Goal: Task Accomplishment & Management: Complete application form

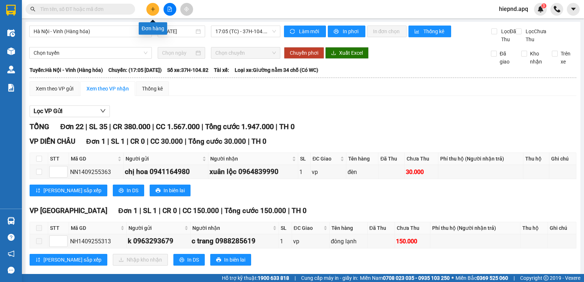
click at [150, 10] on icon "plus" at bounding box center [152, 9] width 5 height 5
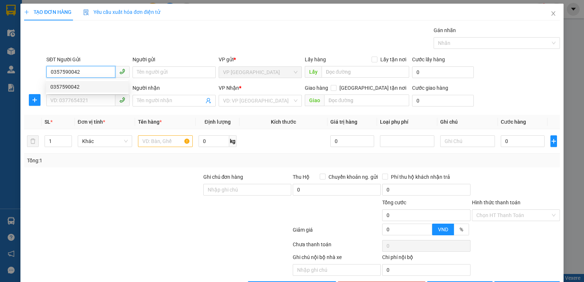
click at [75, 88] on div "0357590042" at bounding box center [87, 87] width 74 height 8
type input "0357590042"
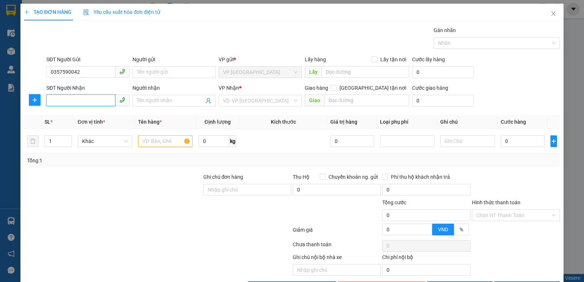
click at [71, 99] on input "SĐT Người Nhận" at bounding box center [80, 101] width 69 height 12
click at [69, 112] on div "0355756822 - [PERSON_NAME]" at bounding box center [87, 115] width 74 height 8
type input "0355756822"
type input "nghia hoa"
checkbox input "true"
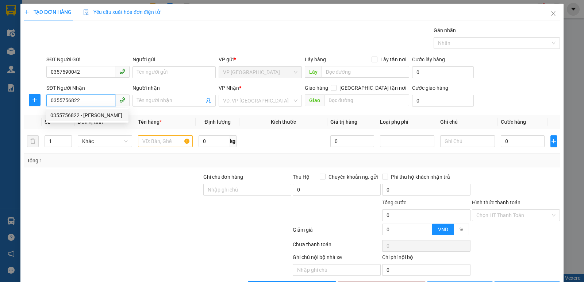
type input "mđ"
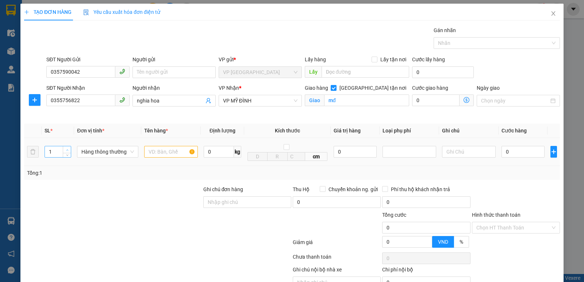
type input "2"
click at [67, 148] on span "up" at bounding box center [67, 150] width 4 height 4
click at [157, 155] on input "text" at bounding box center [171, 152] width 54 height 12
type input "gạo,thuc pham"
click at [517, 154] on input "0" at bounding box center [522, 152] width 43 height 12
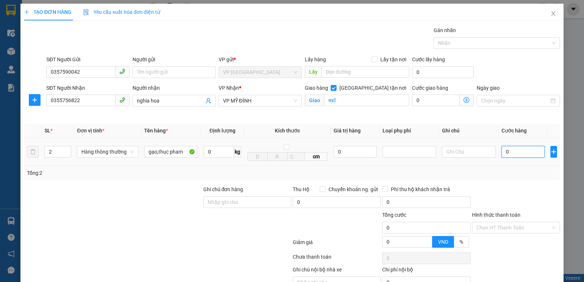
type input "7"
type input "70"
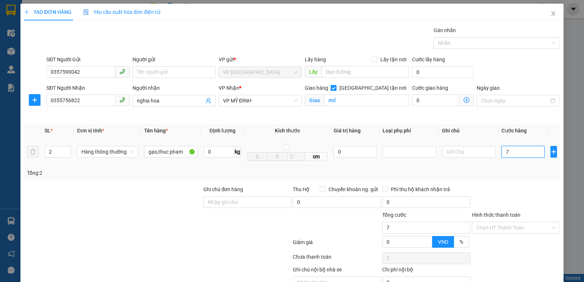
type input "70"
type input "700"
type input "7.000"
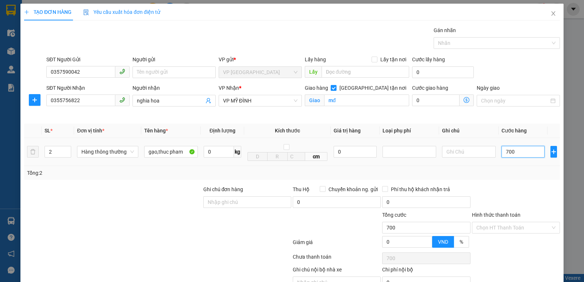
type input "7.000"
type input "70.000"
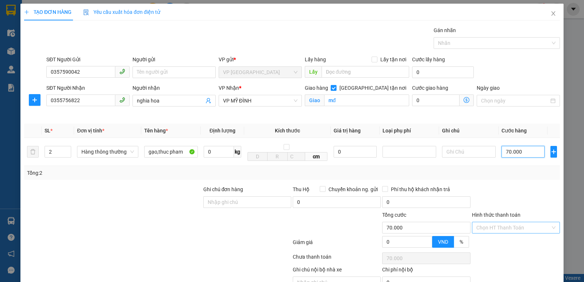
type input "70.000"
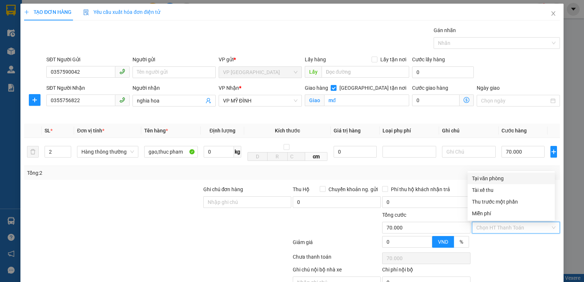
click at [500, 228] on input "Hình thức thanh toán" at bounding box center [513, 227] width 74 height 11
click at [504, 181] on div "Tại văn phòng" at bounding box center [511, 178] width 78 height 8
type input "0"
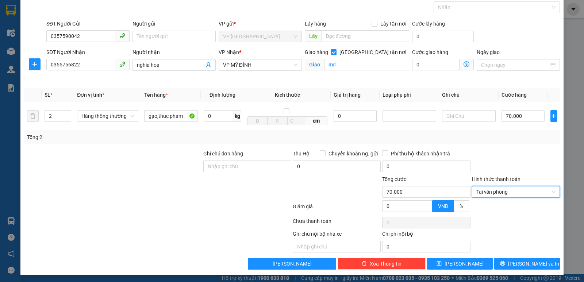
scroll to position [38, 0]
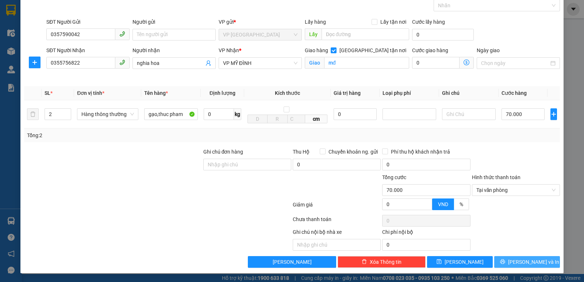
click at [519, 262] on span "[PERSON_NAME] và In" at bounding box center [533, 262] width 51 height 8
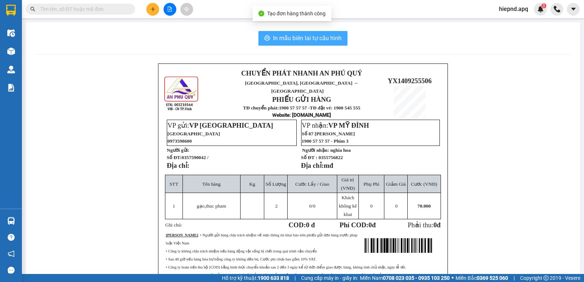
click at [323, 37] on span "In mẫu biên lai tự cấu hình" at bounding box center [307, 38] width 69 height 9
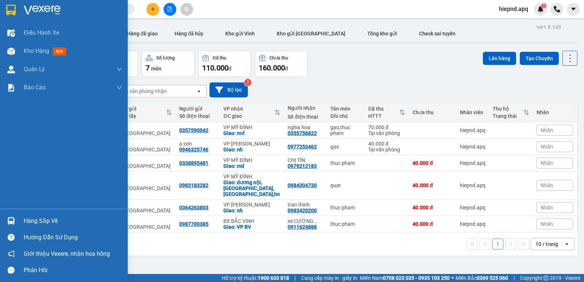
click at [47, 223] on div "Hàng sắp về" at bounding box center [73, 221] width 99 height 11
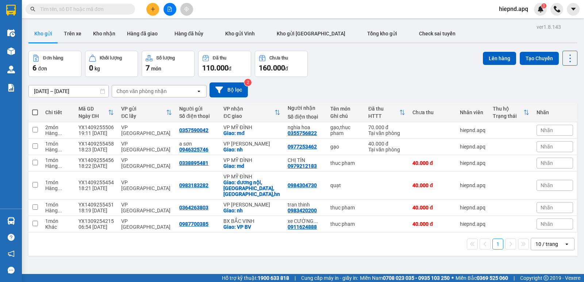
click at [384, 80] on section "Kết quả tìm kiếm ( 2 ) Bộ lọc Mã ĐH Trạng thái Món hàng Thu hộ Tổng cước Chưa c…" at bounding box center [292, 141] width 584 height 282
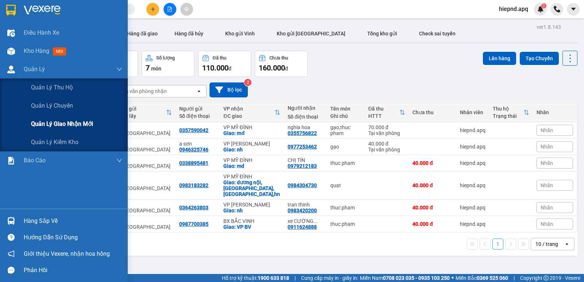
click at [69, 128] on span "Quản lý giao nhận mới" at bounding box center [62, 123] width 62 height 9
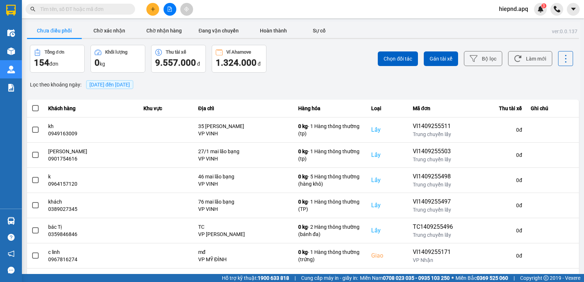
click at [130, 84] on span "[DATE] đến [DATE]" at bounding box center [109, 85] width 41 height 6
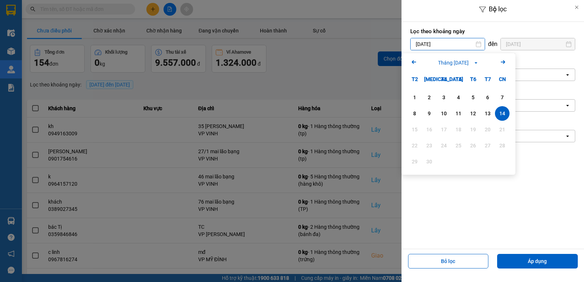
drag, startPoint x: 451, startPoint y: 42, endPoint x: 447, endPoint y: 46, distance: 5.7
click at [451, 43] on input "[DATE]" at bounding box center [448, 44] width 74 height 12
click at [417, 98] on div "1" at bounding box center [414, 97] width 10 height 9
type input "[DATE]"
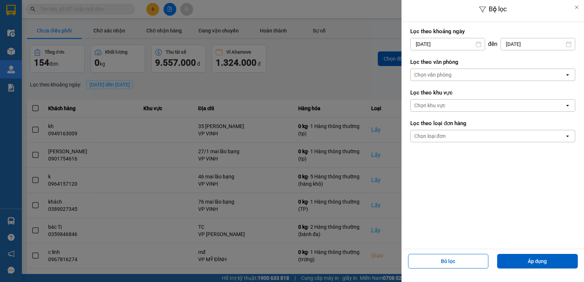
click at [440, 76] on div "Chọn văn phòng" at bounding box center [432, 74] width 37 height 7
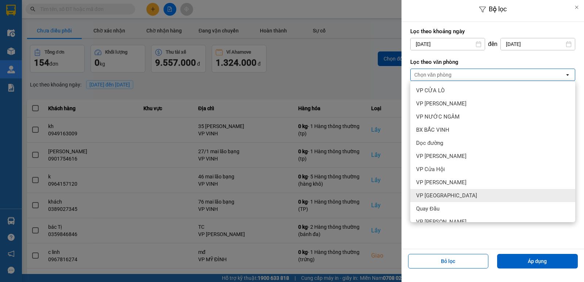
click at [462, 197] on div "VP [GEOGRAPHIC_DATA]" at bounding box center [492, 195] width 165 height 13
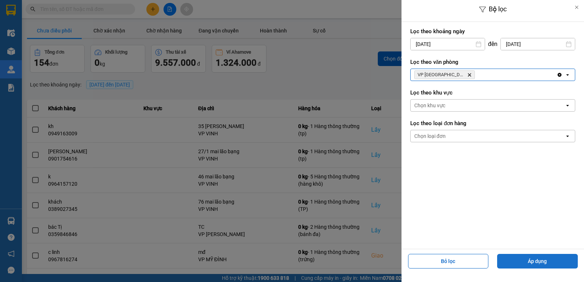
click at [519, 258] on button "Áp dụng" at bounding box center [537, 261] width 81 height 15
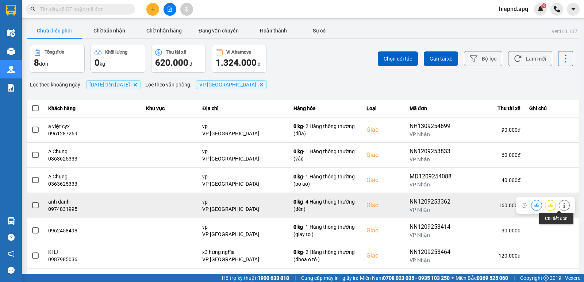
click at [562, 203] on button at bounding box center [564, 205] width 10 height 13
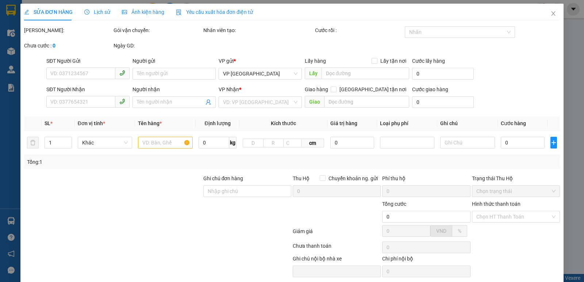
type input "0966660636"
type input "0974831995"
type input "anh danh"
checkbox input "true"
type input "vp"
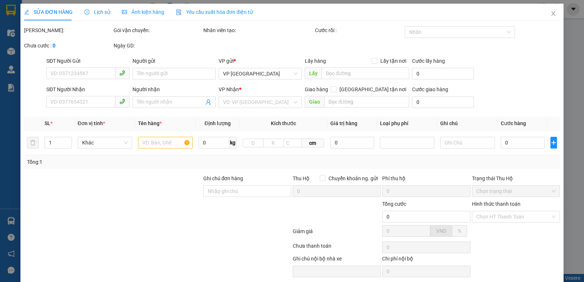
type input "160.000"
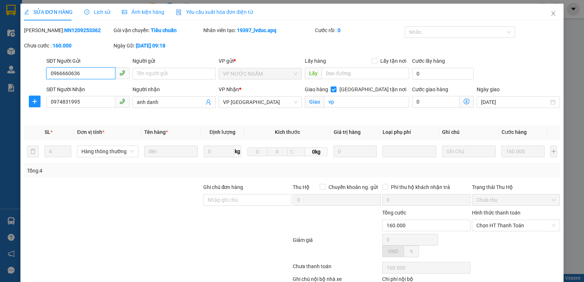
scroll to position [23, 0]
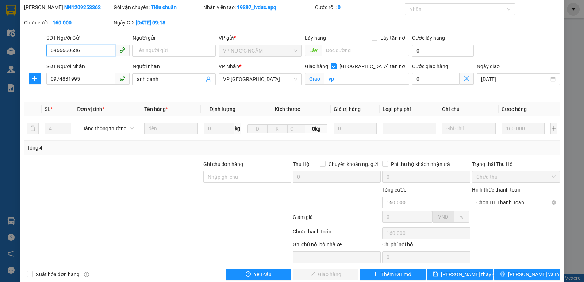
drag, startPoint x: 507, startPoint y: 199, endPoint x: 505, endPoint y: 207, distance: 8.3
click at [507, 200] on span "Chọn HT Thanh Toán" at bounding box center [515, 202] width 79 height 11
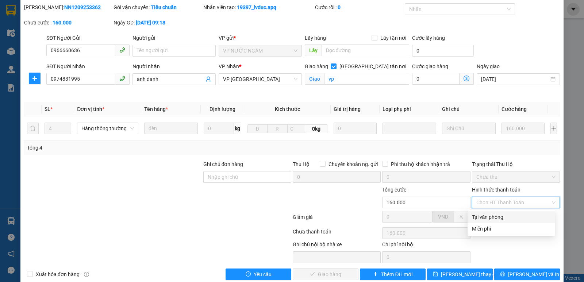
click at [502, 216] on div "Tại văn phòng" at bounding box center [511, 217] width 78 height 8
type input "0"
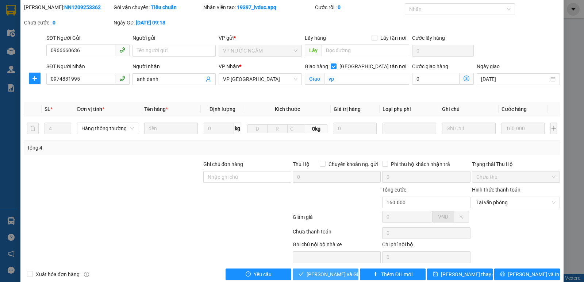
click at [342, 275] on span "[PERSON_NAME] và Giao hàng" at bounding box center [342, 274] width 70 height 8
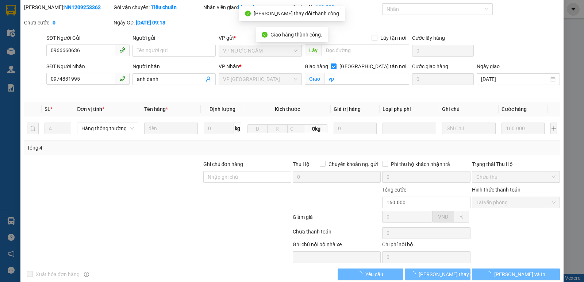
scroll to position [0, 0]
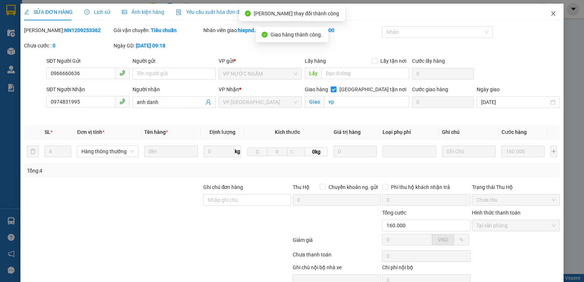
click at [550, 13] on icon "close" at bounding box center [553, 14] width 6 height 6
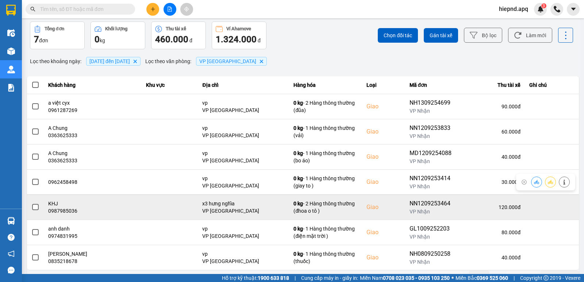
scroll to position [36, 0]
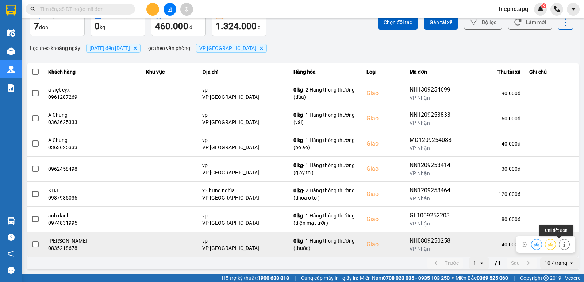
click at [562, 247] on icon at bounding box center [564, 244] width 5 height 5
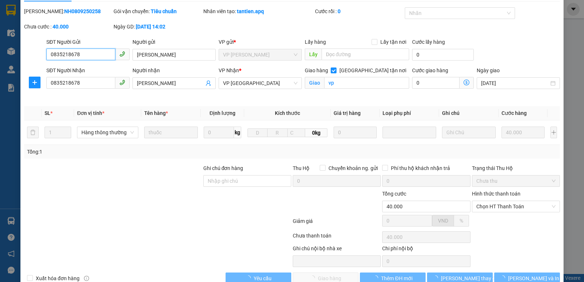
scroll to position [23, 0]
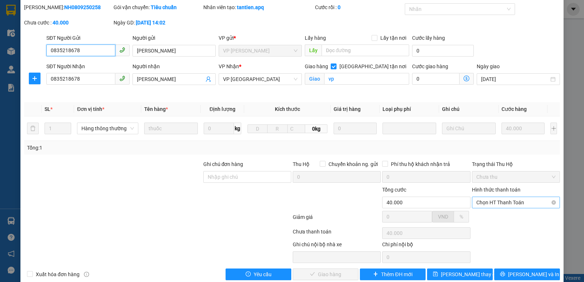
drag, startPoint x: 510, startPoint y: 203, endPoint x: 506, endPoint y: 209, distance: 7.1
click at [509, 203] on span "Chọn HT Thanh Toán" at bounding box center [515, 202] width 79 height 11
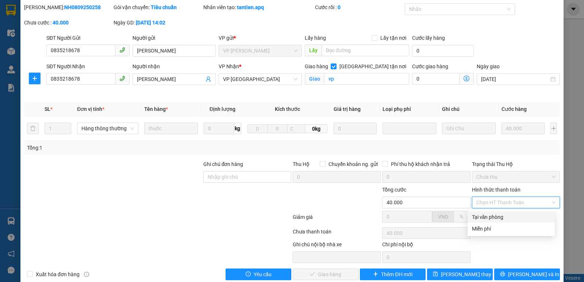
click at [502, 215] on div "Tại văn phòng" at bounding box center [511, 217] width 78 height 8
type input "0"
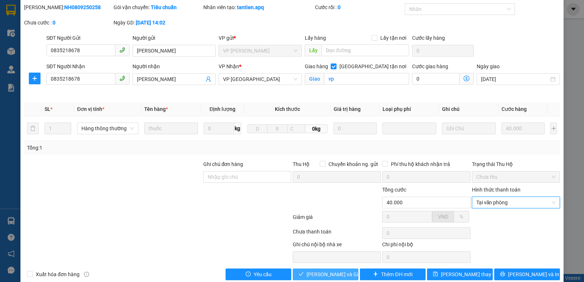
click at [339, 273] on span "[PERSON_NAME] và Giao hàng" at bounding box center [342, 274] width 70 height 8
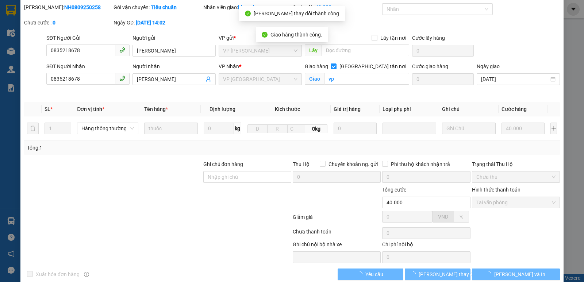
scroll to position [0, 0]
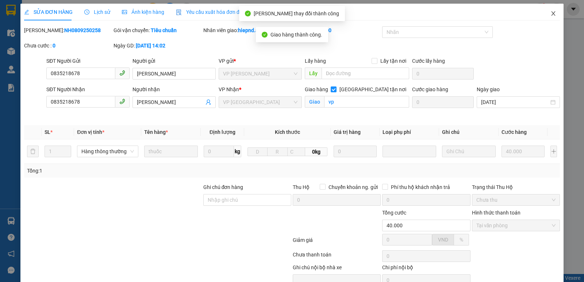
click at [550, 15] on icon "close" at bounding box center [553, 14] width 6 height 6
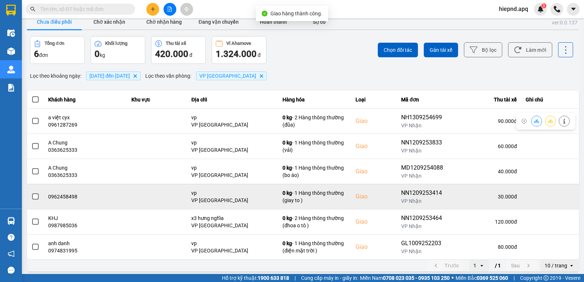
scroll to position [11, 0]
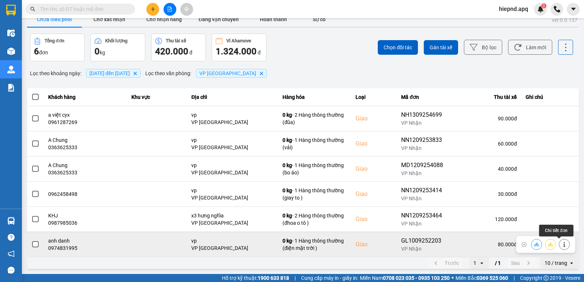
click at [562, 243] on icon at bounding box center [564, 244] width 5 height 5
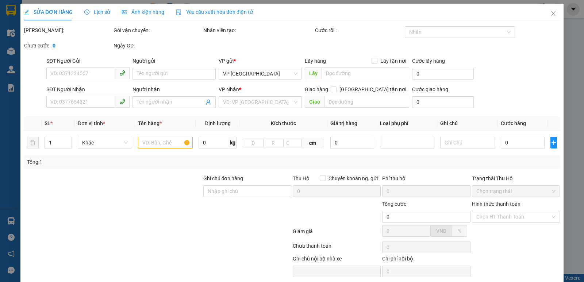
type input "0888999084"
type input "kh"
type input "0974831995"
type input "anh danh"
checkbox input "true"
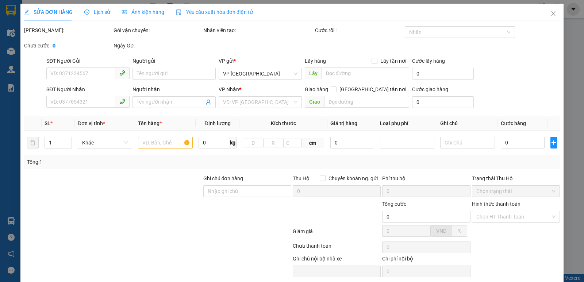
type input "vp"
type input "80.000"
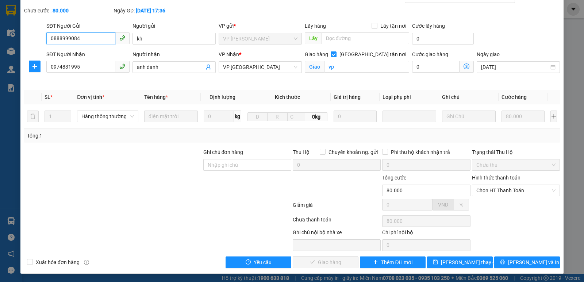
scroll to position [35, 0]
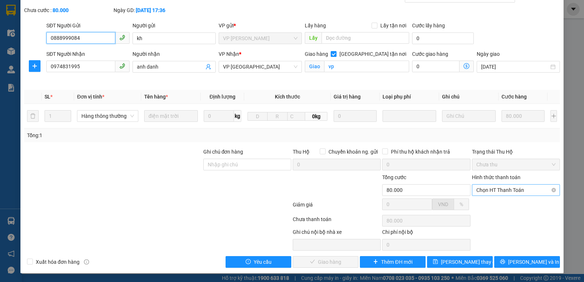
click at [532, 191] on span "Chọn HT Thanh Toán" at bounding box center [515, 190] width 79 height 11
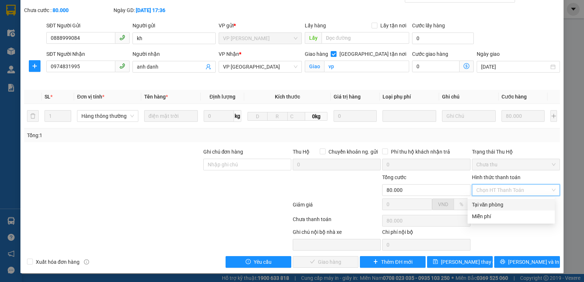
click at [506, 205] on div "Tại văn phòng" at bounding box center [511, 205] width 78 height 8
type input "0"
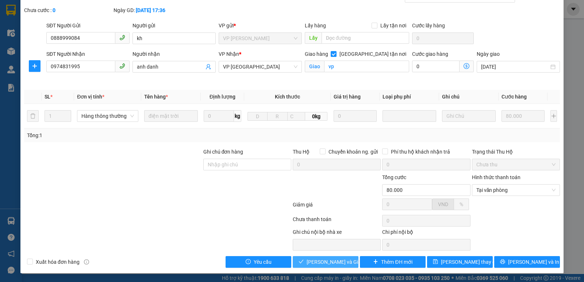
click at [335, 261] on span "[PERSON_NAME] và Giao hàng" at bounding box center [342, 262] width 70 height 8
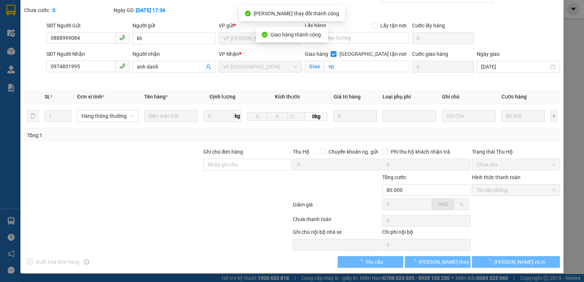
scroll to position [0, 0]
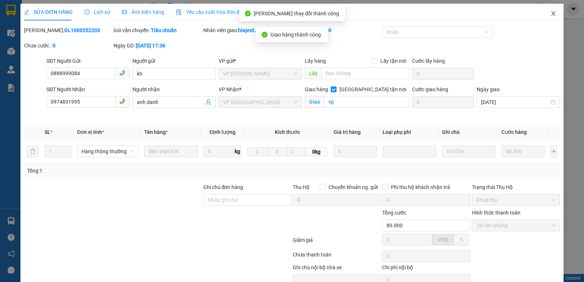
click at [551, 14] on icon "close" at bounding box center [553, 13] width 4 height 4
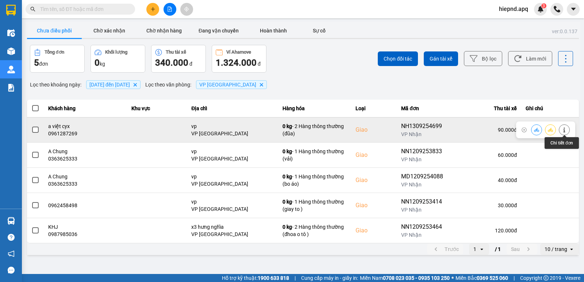
click at [564, 130] on icon at bounding box center [564, 129] width 2 height 5
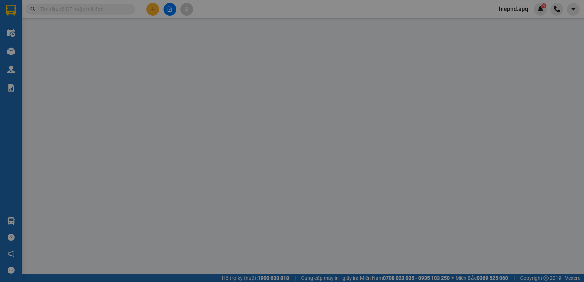
type input "0938306183"
type input "kh"
type input "0961287269"
type input "a việt cyx"
checkbox input "true"
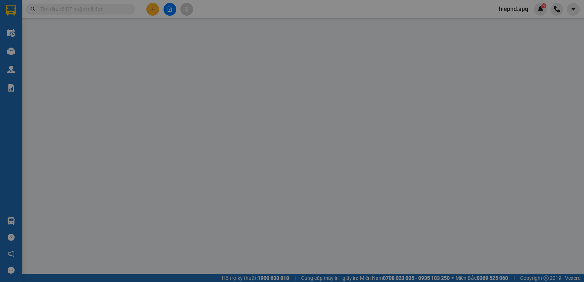
type input "vp"
type input "90.000"
type input "10"
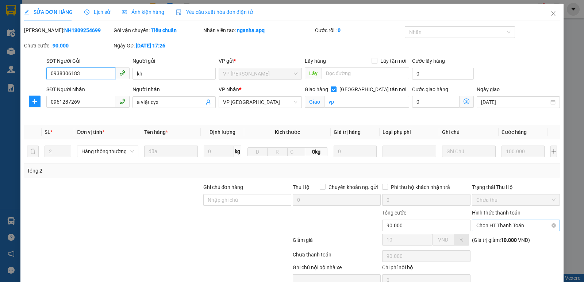
click at [518, 223] on span "Chọn HT Thanh Toán" at bounding box center [515, 225] width 79 height 11
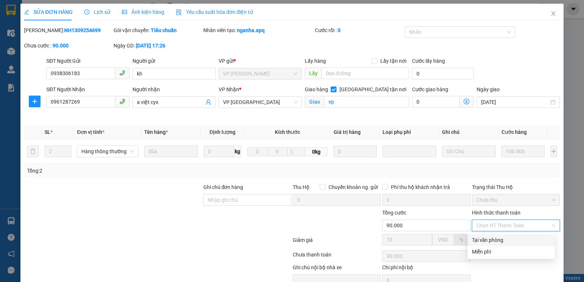
click at [511, 242] on div "Tại văn phòng" at bounding box center [511, 240] width 78 height 8
type input "0"
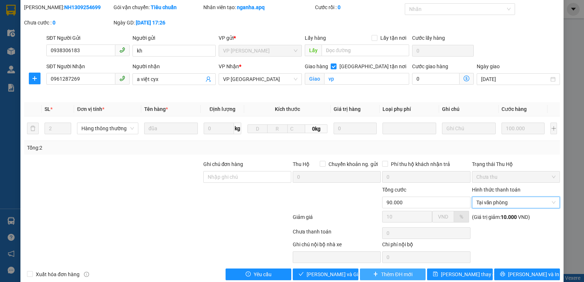
scroll to position [35, 0]
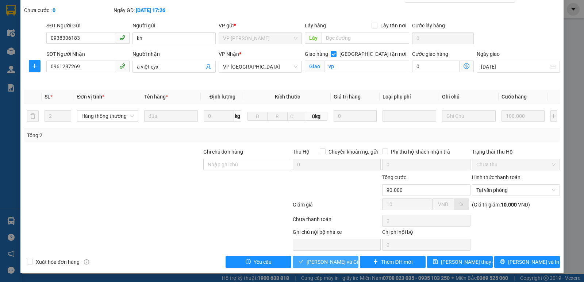
click at [338, 262] on span "[PERSON_NAME] và Giao hàng" at bounding box center [342, 262] width 70 height 8
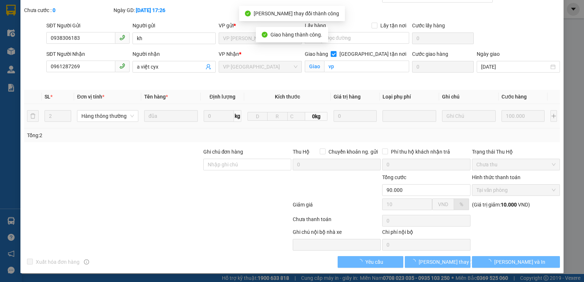
scroll to position [0, 0]
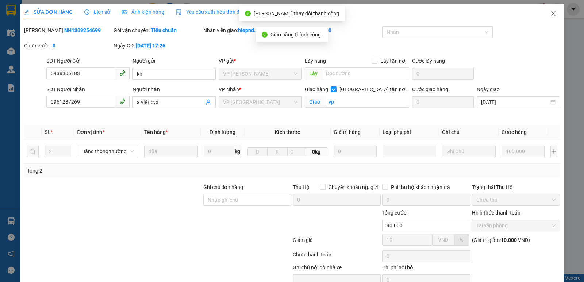
click at [551, 13] on icon "close" at bounding box center [553, 13] width 4 height 4
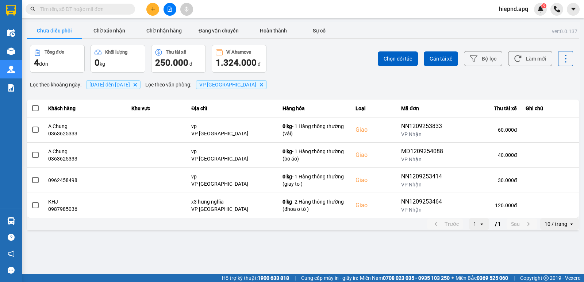
click at [159, 11] on div at bounding box center [169, 9] width 55 height 13
click at [156, 11] on button at bounding box center [152, 9] width 13 height 13
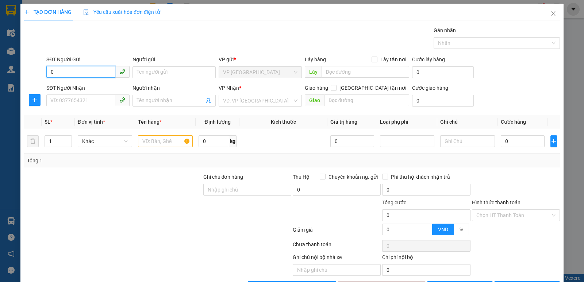
click at [75, 67] on input "0" at bounding box center [80, 72] width 69 height 12
click at [54, 101] on input "SĐT Người Nhận" at bounding box center [80, 101] width 69 height 12
drag, startPoint x: 60, startPoint y: 71, endPoint x: 53, endPoint y: 73, distance: 7.9
click at [53, 73] on input "0" at bounding box center [80, 72] width 69 height 12
drag, startPoint x: 55, startPoint y: 71, endPoint x: 49, endPoint y: 72, distance: 6.7
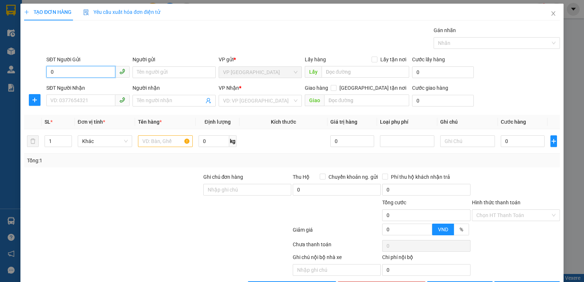
click at [49, 72] on input "0" at bounding box center [80, 72] width 69 height 12
click at [58, 70] on input "0" at bounding box center [80, 72] width 69 height 12
click at [75, 84] on div "0356086171" at bounding box center [87, 87] width 74 height 8
type input "0356086171"
click at [74, 100] on input "SĐT Người Nhận" at bounding box center [80, 101] width 69 height 12
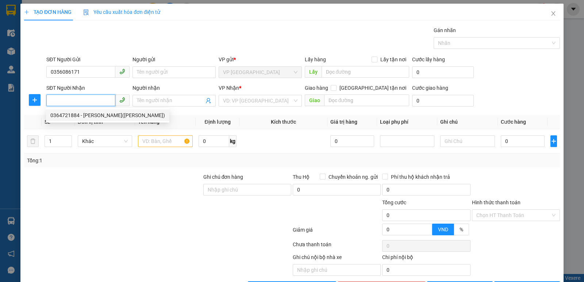
click at [60, 117] on div "0364721884 - [PERSON_NAME]([PERSON_NAME])" at bounding box center [107, 115] width 115 height 8
type input "0364721884"
type input "[PERSON_NAME]([PERSON_NAME])"
checkbox input "true"
type input "mđ"
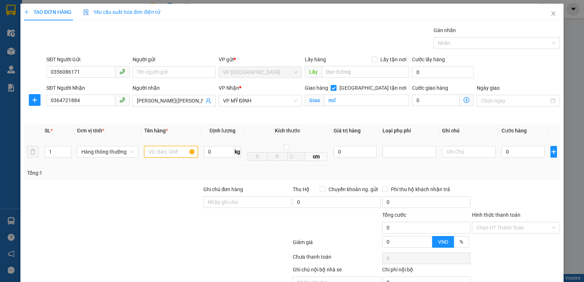
click at [161, 149] on input "text" at bounding box center [171, 152] width 54 height 12
type input "thuc pham"
click at [523, 157] on input "0" at bounding box center [522, 152] width 43 height 12
type input "4"
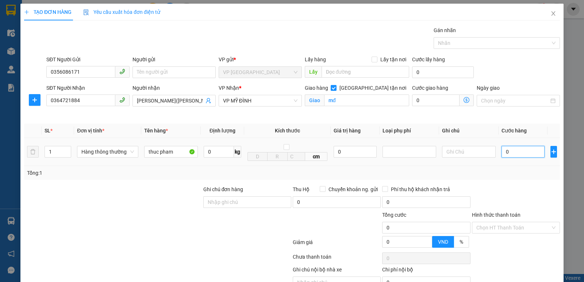
type input "4"
type input "40"
type input "400"
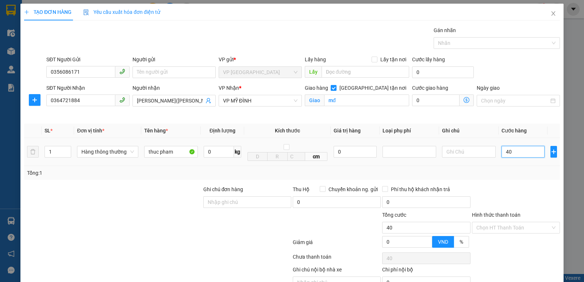
type input "400"
type input "4.000"
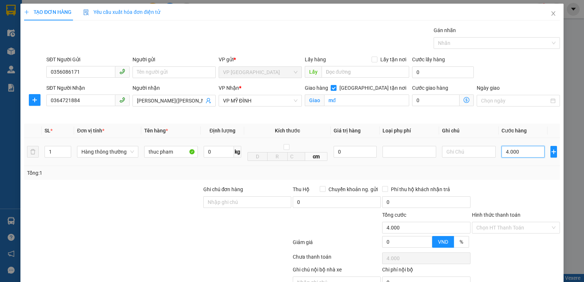
type input "40.000"
click at [507, 226] on input "Hình thức thanh toán" at bounding box center [513, 227] width 74 height 11
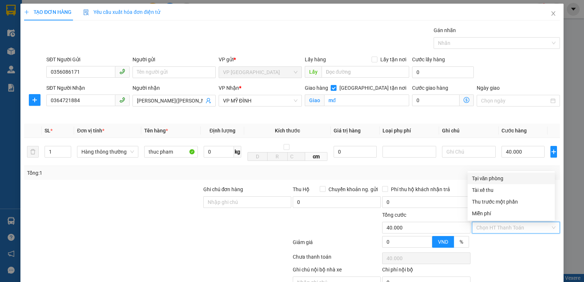
click at [498, 182] on div "Tại văn phòng" at bounding box center [511, 178] width 78 height 8
type input "0"
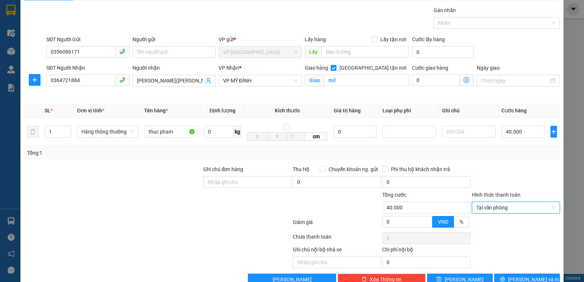
scroll to position [38, 0]
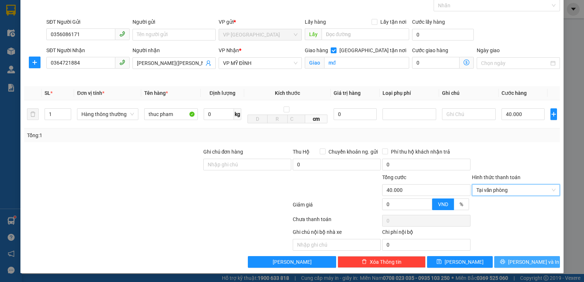
click at [517, 262] on span "[PERSON_NAME] và In" at bounding box center [533, 262] width 51 height 8
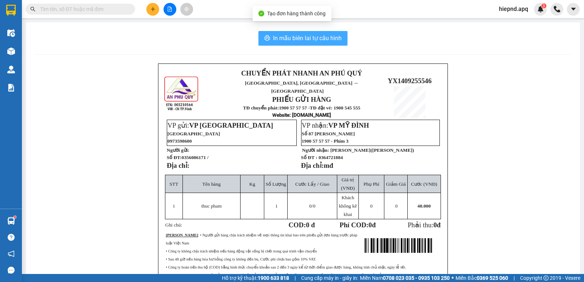
click at [301, 38] on span "In mẫu biên lai tự cấu hình" at bounding box center [307, 38] width 69 height 9
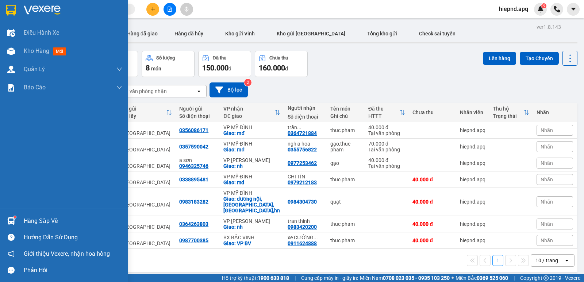
click at [41, 222] on div "Hàng sắp về" at bounding box center [73, 221] width 99 height 11
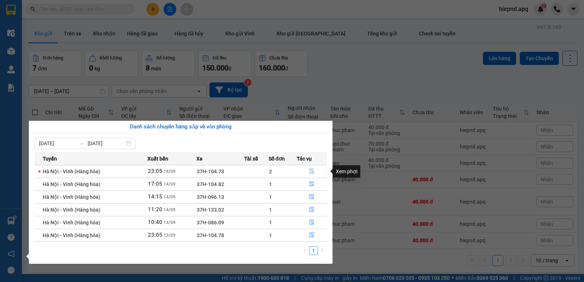
click at [311, 172] on icon "file-done" at bounding box center [311, 171] width 5 height 5
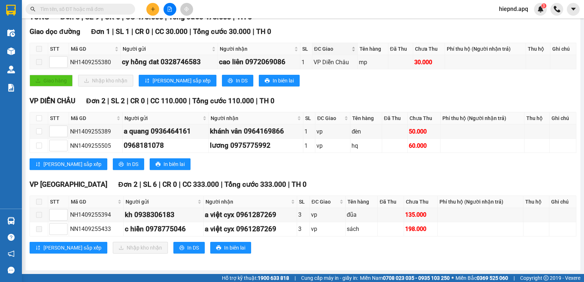
scroll to position [118, 0]
click at [336, 84] on div "Giao hàng Nhập kho nhận Lưu sắp xếp In DS In biên lai" at bounding box center [303, 81] width 547 height 12
click at [363, 271] on main "[GEOGRAPHIC_DATA] - [GEOGRAPHIC_DATA] (Hàng hóa) [DATE] 23:05 (TC) - 37H-104.73…" at bounding box center [292, 137] width 584 height 274
click at [155, 13] on button at bounding box center [152, 9] width 13 height 13
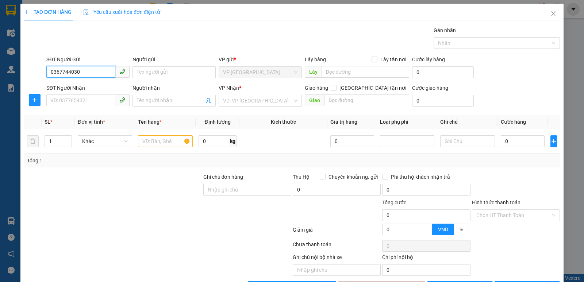
click at [63, 72] on input "0367744030" at bounding box center [80, 72] width 69 height 12
click at [64, 85] on div "0367844030" at bounding box center [87, 87] width 74 height 8
type input "0367844030"
click at [68, 103] on input "SĐT Người Nhận" at bounding box center [80, 101] width 69 height 12
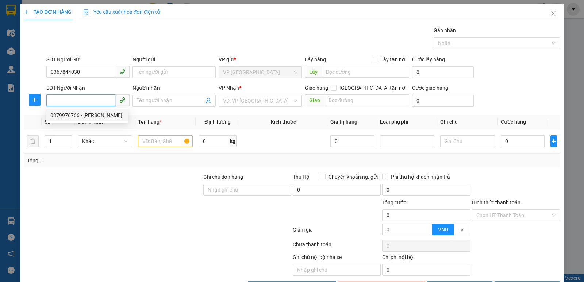
click at [72, 115] on div "0379976766 - [PERSON_NAME]" at bounding box center [87, 115] width 74 height 8
type input "0379976766"
type input "[PERSON_NAME]"
checkbox input "true"
type input "ký túc xã học viện báo chí,89 [PERSON_NAME],cầu giấy"
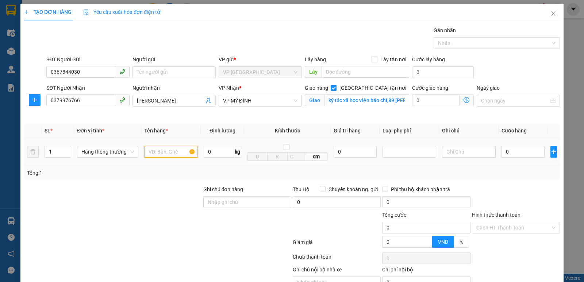
click at [162, 154] on input "text" at bounding box center [171, 152] width 54 height 12
type input "thuc pham"
click at [510, 157] on input "0" at bounding box center [522, 152] width 43 height 12
type input "5"
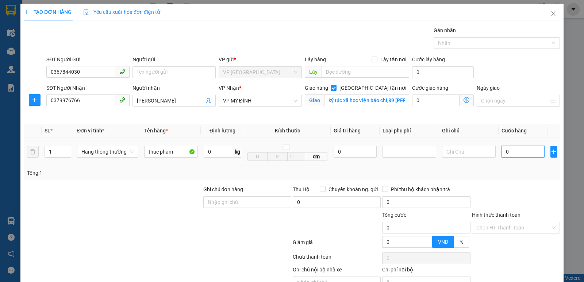
type input "5"
type input "50"
type input "500"
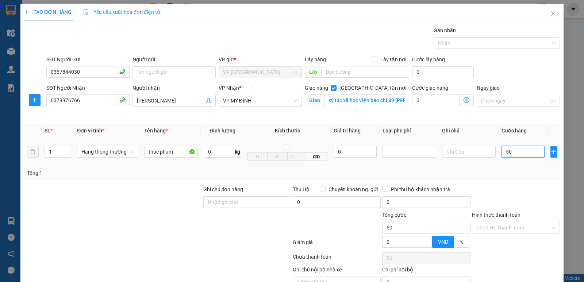
type input "500"
type input "5.000"
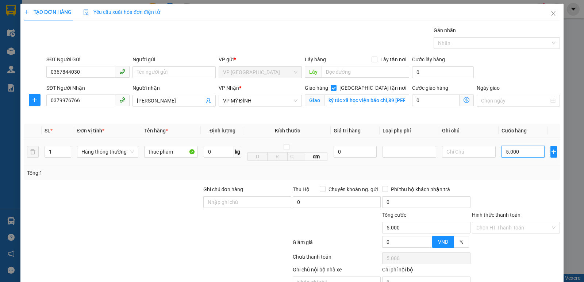
type input "50.000"
click at [522, 153] on input "50.000" at bounding box center [522, 152] width 43 height 12
type input "5.000"
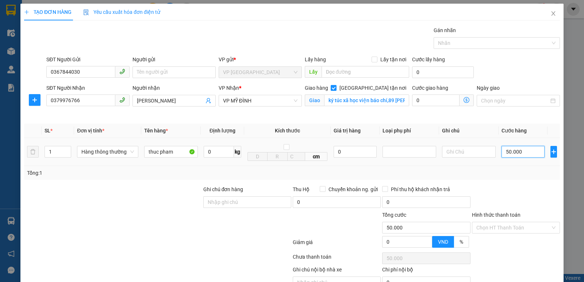
type input "5.000"
type input "0"
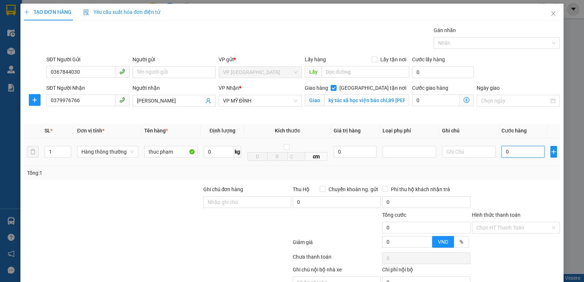
type input "04"
type input "4"
type input "040"
type input "40"
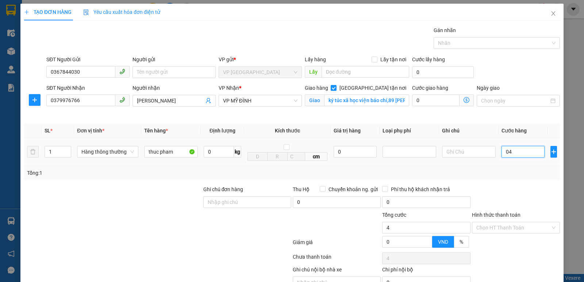
type input "40"
type input "0.400"
type input "400"
type input "04.000"
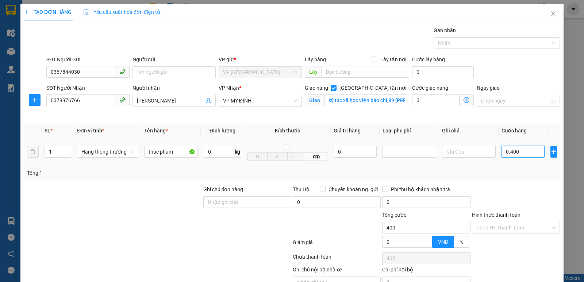
type input "4.000"
type input "040.000"
type input "40.000"
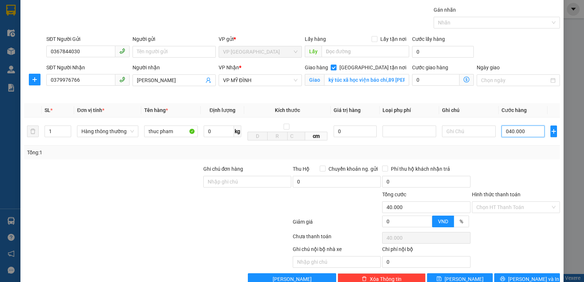
scroll to position [38, 0]
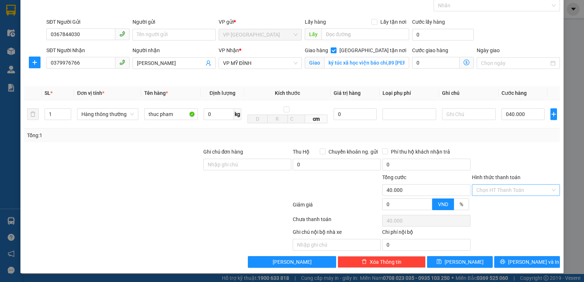
type input "40.000"
click at [508, 192] on input "Hình thức thanh toán" at bounding box center [513, 190] width 74 height 11
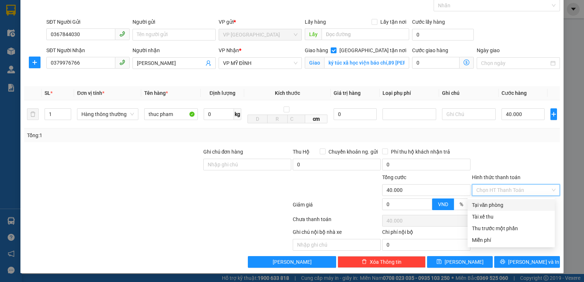
click at [496, 206] on div "Tại văn phòng" at bounding box center [511, 205] width 78 height 8
type input "0"
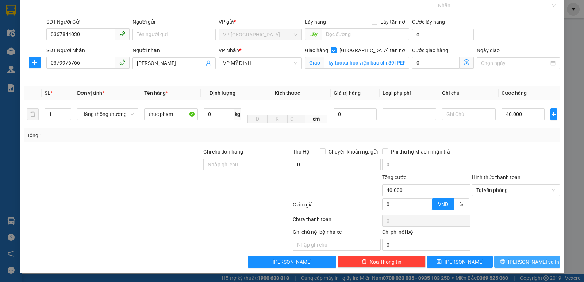
click at [514, 258] on button "[PERSON_NAME] và In" at bounding box center [527, 262] width 66 height 12
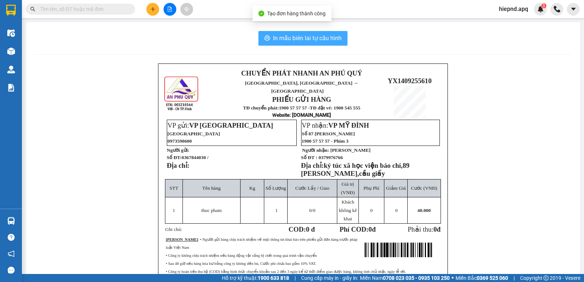
click at [315, 40] on span "In mẫu biên lai tự cấu hình" at bounding box center [307, 38] width 69 height 9
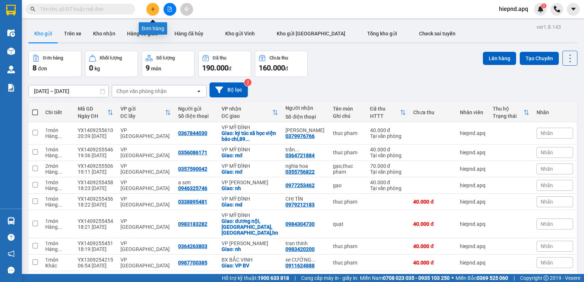
click at [151, 9] on icon "plus" at bounding box center [153, 9] width 4 height 0
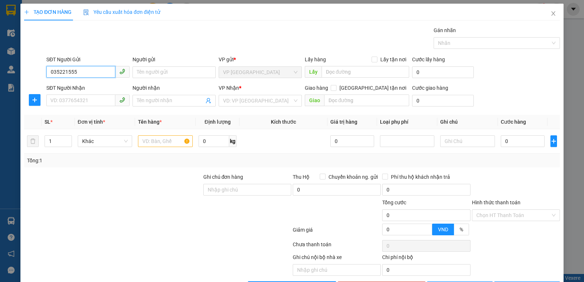
type input "0352215557"
click at [69, 86] on div "0352215557 - a thắng ( chưa tt cươc )" at bounding box center [93, 87] width 87 height 8
type input "a thắng ( chưa tt cươc )"
type input "0352215557"
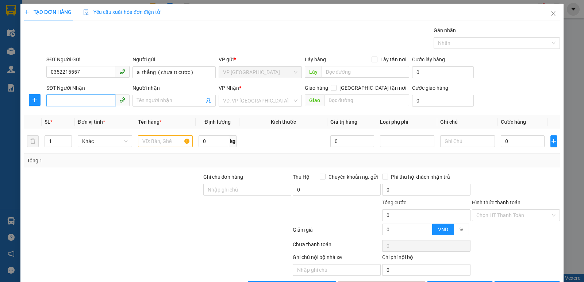
click at [71, 100] on input "SĐT Người Nhận" at bounding box center [80, 101] width 69 height 12
click at [57, 99] on input "0935889886" at bounding box center [80, 101] width 69 height 12
click at [58, 100] on input "0935889886" at bounding box center [80, 101] width 69 height 12
type input "0985889886"
click at [70, 116] on div "0985889886 - a trung" at bounding box center [87, 115] width 74 height 8
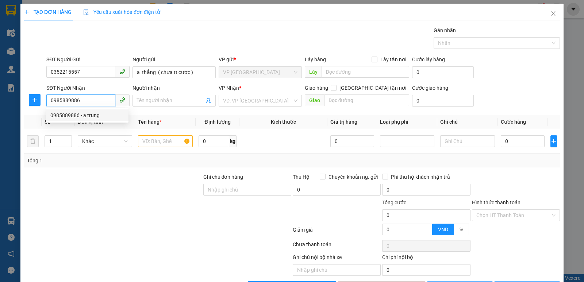
type input "a trung"
checkbox input "true"
type input "GL"
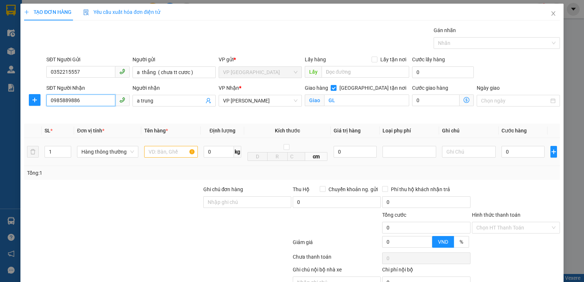
type input "0985889886"
click at [160, 149] on input "text" at bounding box center [171, 152] width 54 height 12
type input "bưởi"
click at [512, 153] on input "0" at bounding box center [522, 152] width 43 height 12
type input "9"
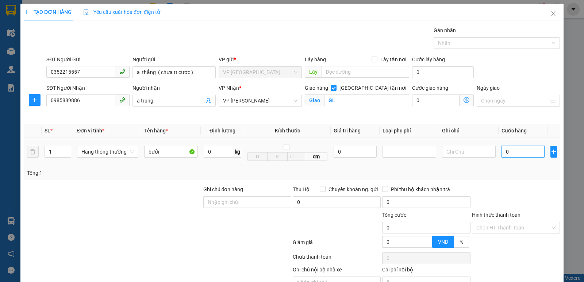
type input "9"
type input "90"
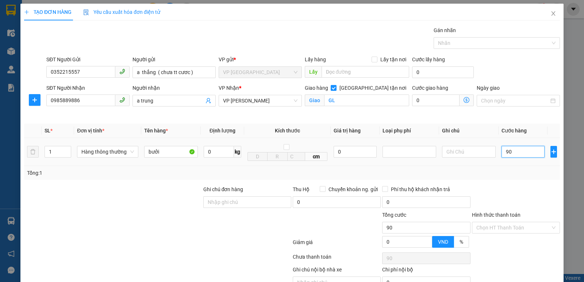
type input "900"
type input "9.000"
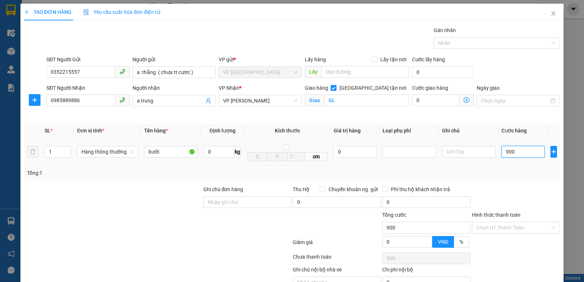
type input "9.000"
type input "90.000"
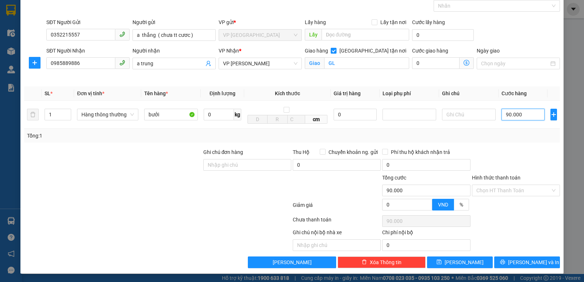
scroll to position [38, 0]
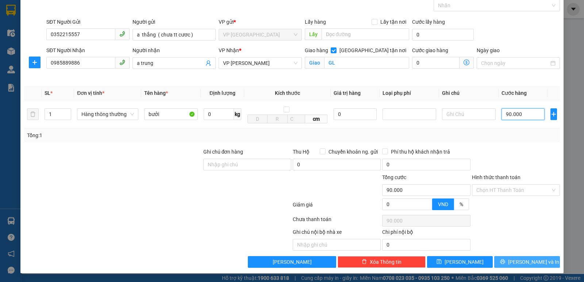
type input "90.000"
click at [515, 264] on button "[PERSON_NAME] và In" at bounding box center [527, 262] width 66 height 12
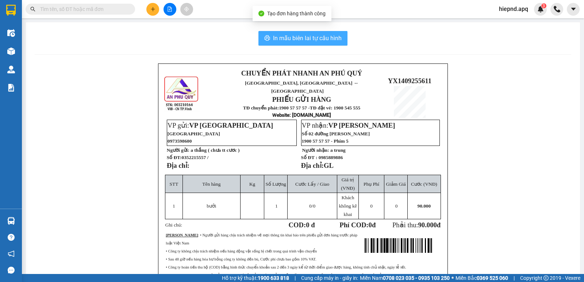
click at [305, 36] on span "In mẫu biên lai tự cấu hình" at bounding box center [307, 38] width 69 height 9
